Goal: Obtain resource: Obtain resource

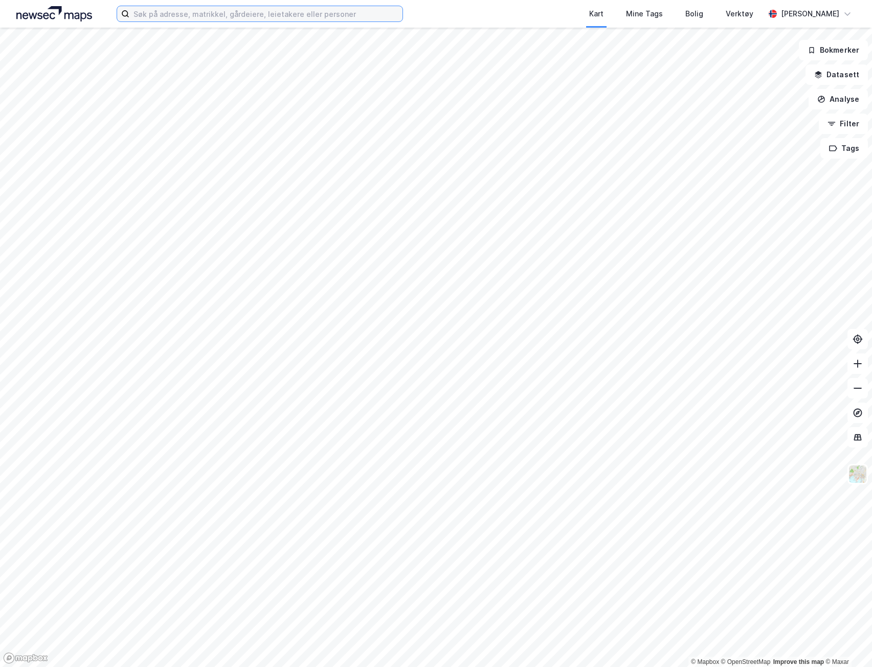
click at [194, 17] on input at bounding box center [265, 13] width 273 height 15
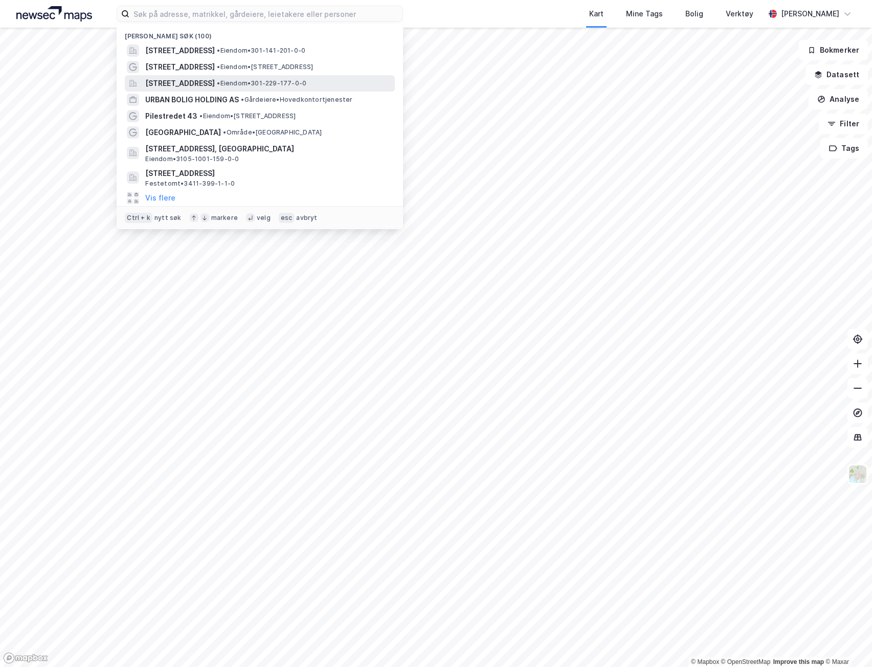
click at [215, 84] on span "[STREET_ADDRESS]" at bounding box center [180, 83] width 70 height 12
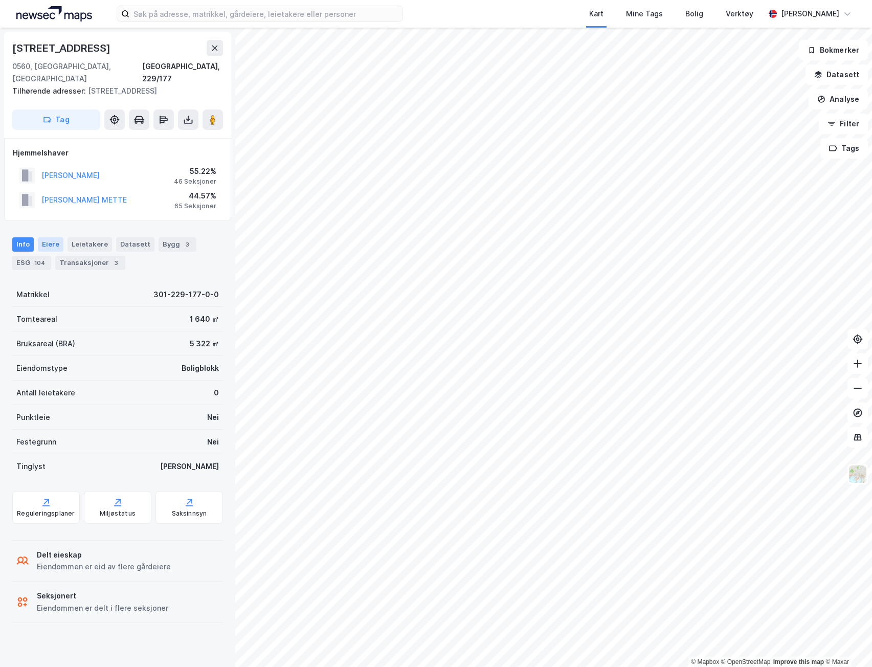
click at [43, 237] on div "Eiere" at bounding box center [51, 244] width 26 height 14
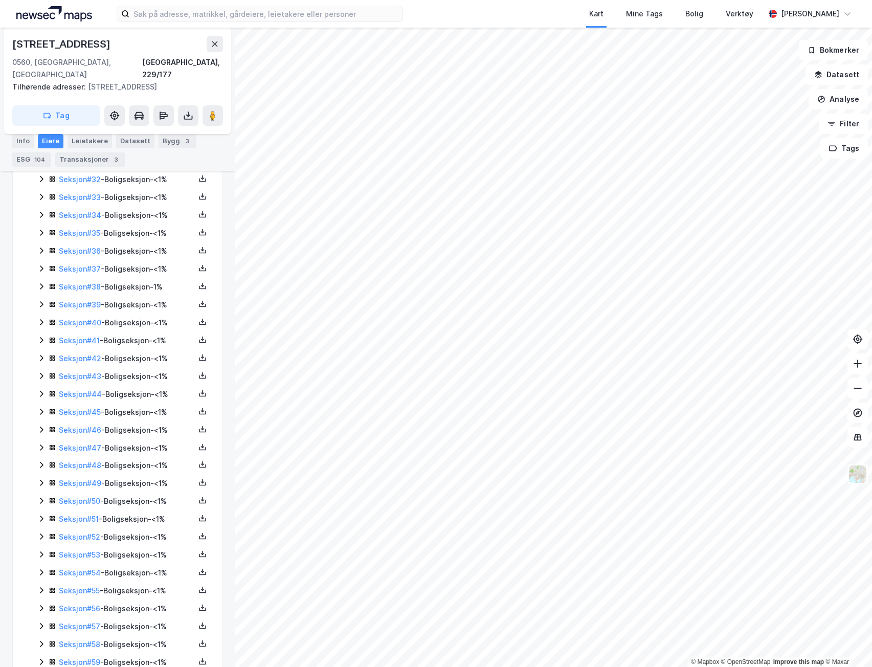
scroll to position [921, 0]
click at [42, 480] on icon at bounding box center [41, 483] width 3 height 6
click at [199, 479] on icon at bounding box center [203, 483] width 8 height 8
click at [126, 446] on div "Grunnbok" at bounding box center [141, 452] width 34 height 12
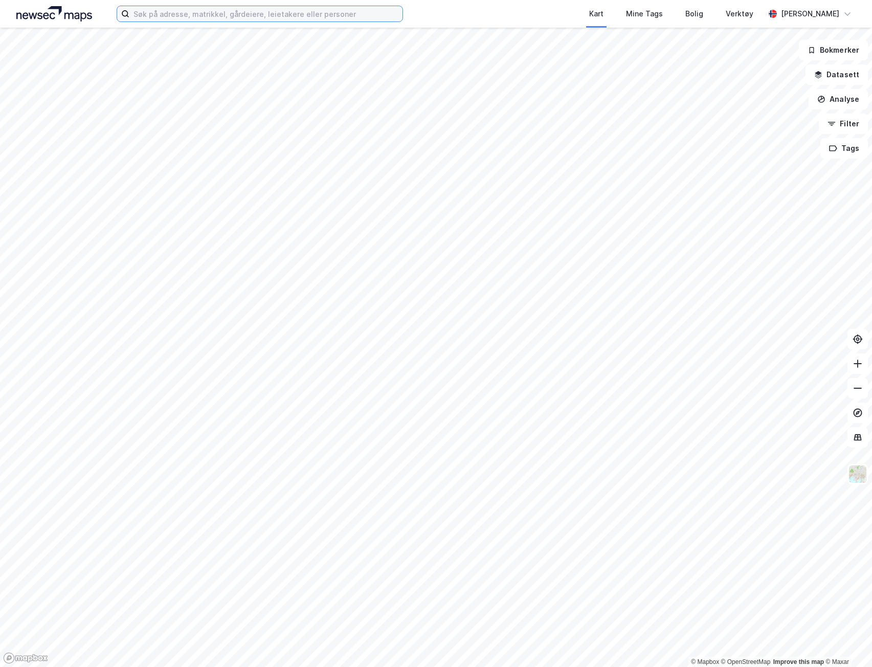
click at [254, 17] on input at bounding box center [265, 13] width 273 height 15
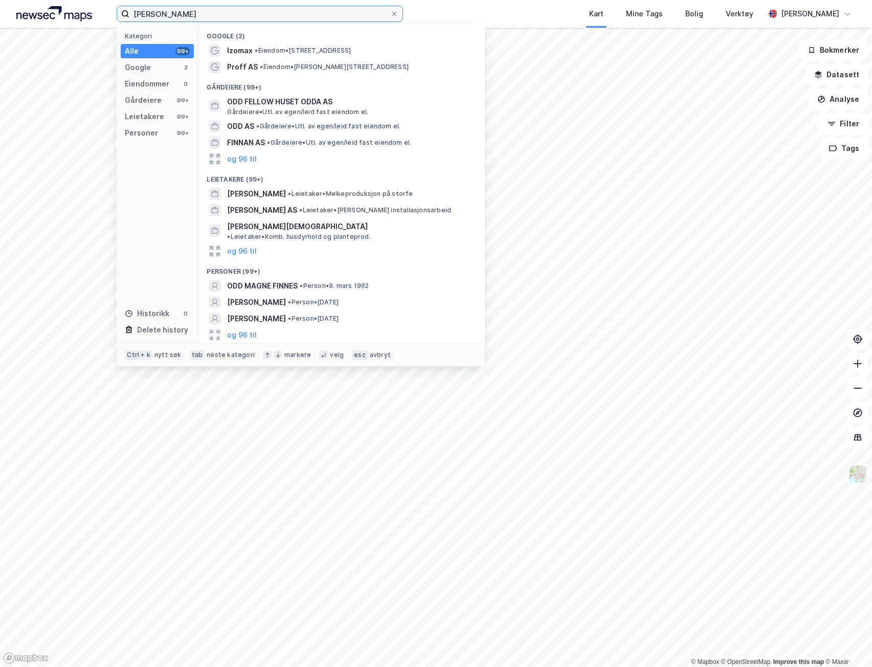
drag, startPoint x: 247, startPoint y: 12, endPoint x: 53, endPoint y: 3, distance: 193.6
click at [53, 3] on div "odd magne finnpå Kategori Alle 99+ Google 2 Eiendommer 0 Gårdeiere 99+ Leietake…" at bounding box center [436, 14] width 872 height 28
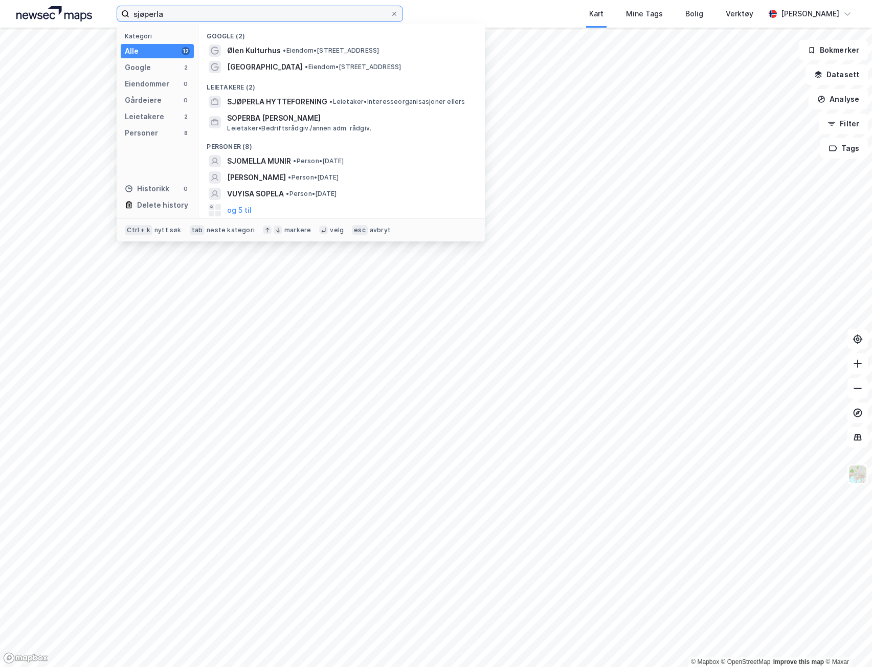
drag, startPoint x: 317, startPoint y: 17, endPoint x: 107, endPoint y: 12, distance: 209.8
click at [107, 12] on div "sjøperla Kategori Alle 12 Google 2 Eiendommer 0 Gårdeiere 0 Leietakere 2 Person…" at bounding box center [436, 14] width 872 height 28
type input "sjøperla"
click at [392, 11] on icon at bounding box center [394, 14] width 6 height 6
click at [390, 11] on input "sjøperla" at bounding box center [259, 13] width 261 height 15
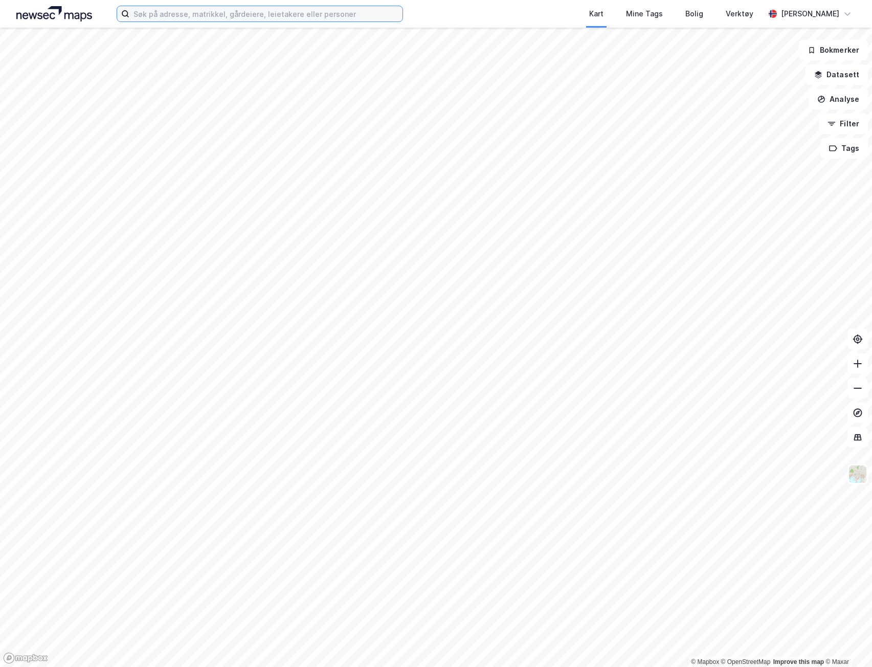
click at [258, 20] on input at bounding box center [265, 13] width 273 height 15
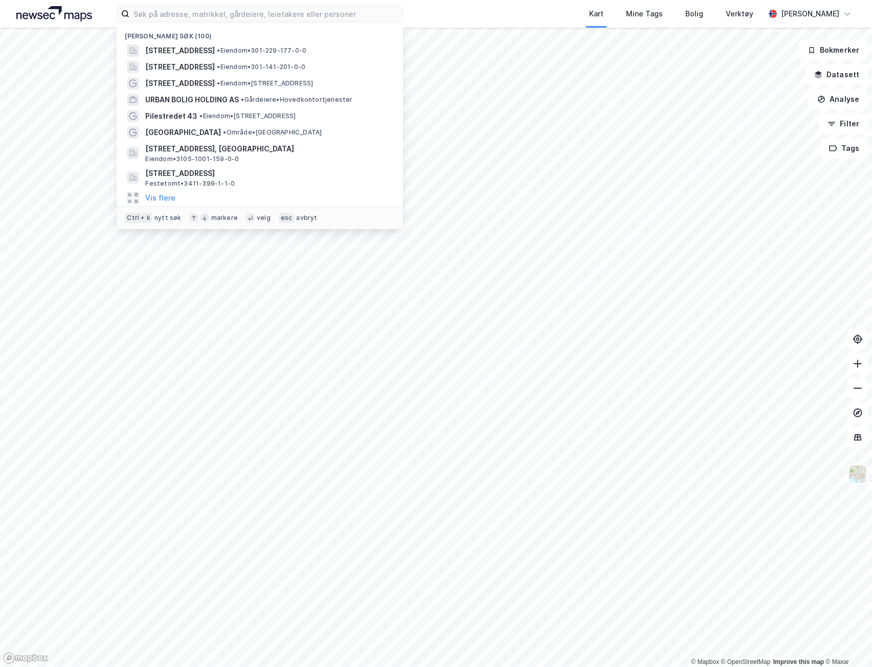
click at [533, 14] on div "Kart Mine Tags Bolig Verktøy" at bounding box center [608, 14] width 313 height 28
